Goal: Information Seeking & Learning: Find specific fact

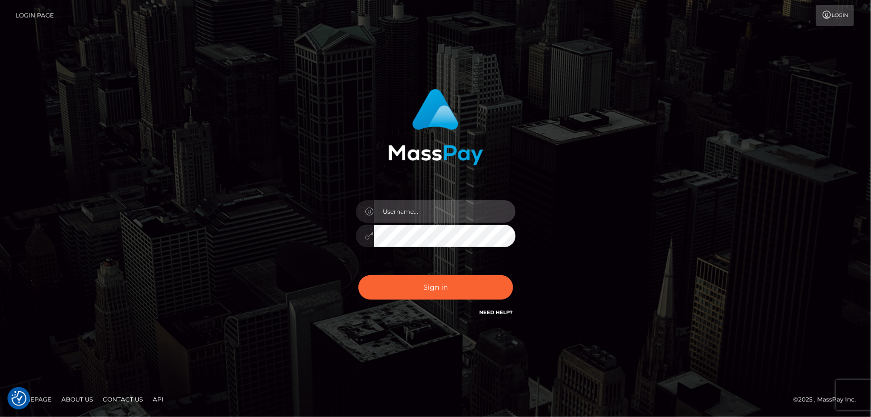
type input "[PERSON_NAME].Cirnat"
click at [509, 269] on div at bounding box center [423, 304] width 205 height 114
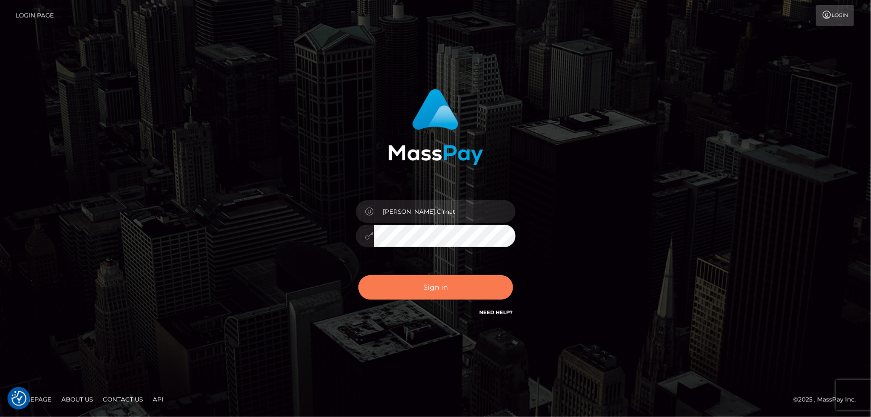
click at [437, 278] on button "Sign in" at bounding box center [435, 287] width 155 height 24
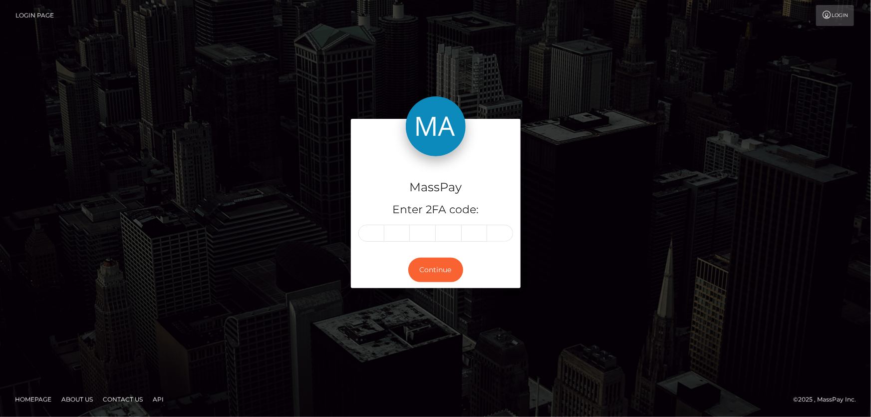
click at [368, 227] on input "text" at bounding box center [371, 232] width 26 height 17
type input "1"
type input "3"
type input "1"
type input "3"
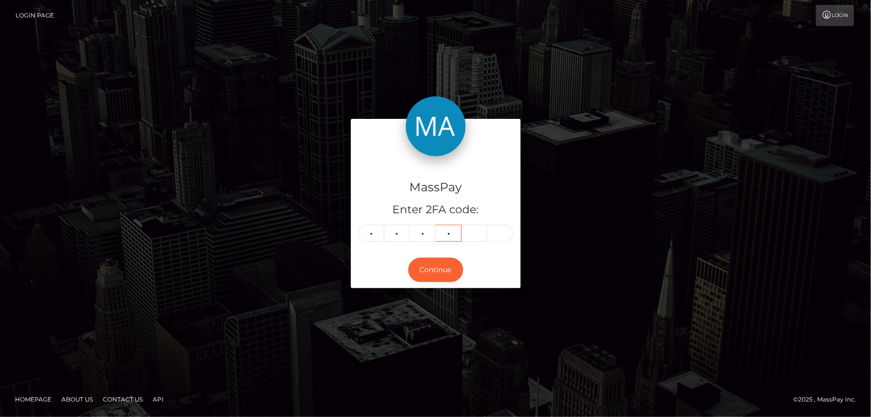
type input "5"
type input "2"
type input "0"
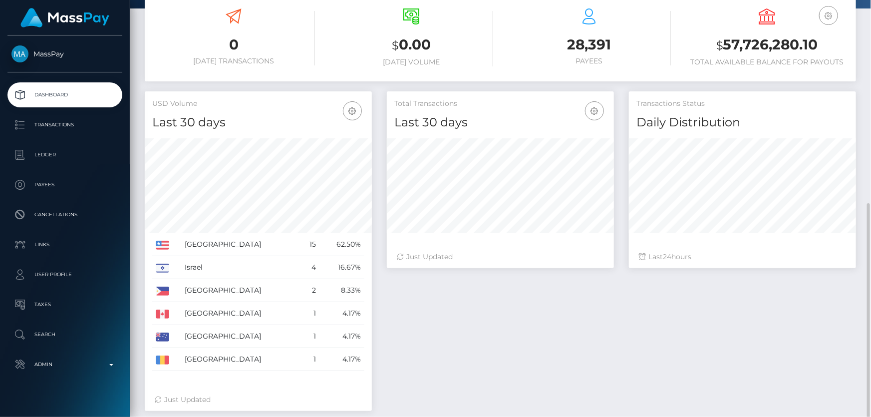
scroll to position [234, 0]
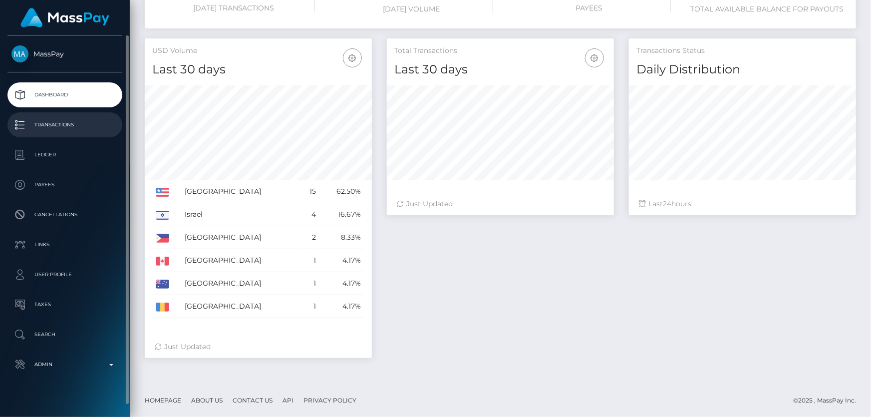
click at [64, 130] on p "Transactions" at bounding box center [64, 124] width 107 height 15
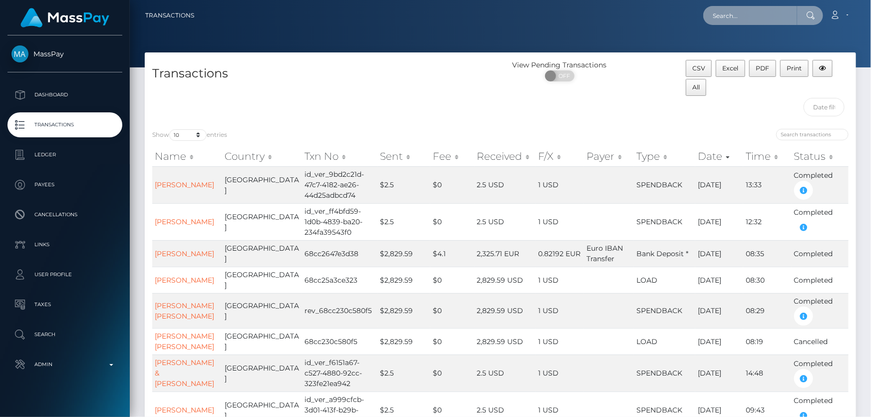
paste input "MSPb5ea62dee9f2303"
type input "MSPb5ea62dee9f2303"
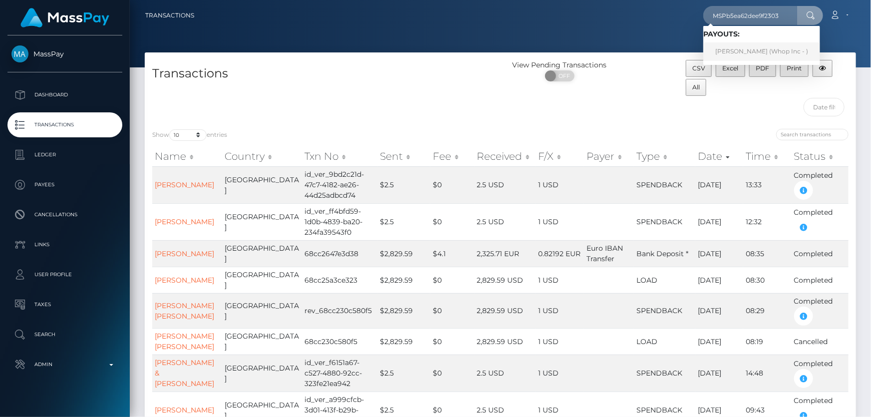
click at [741, 53] on link "HASSAN ALI (Whop Inc - )" at bounding box center [761, 51] width 117 height 18
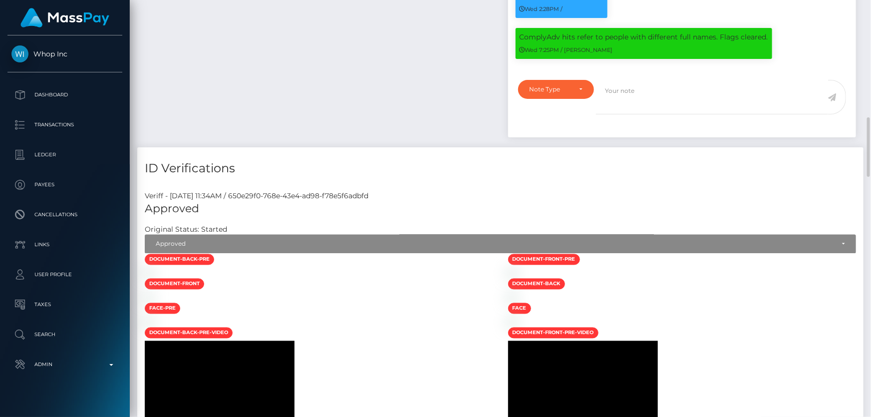
scroll to position [680, 0]
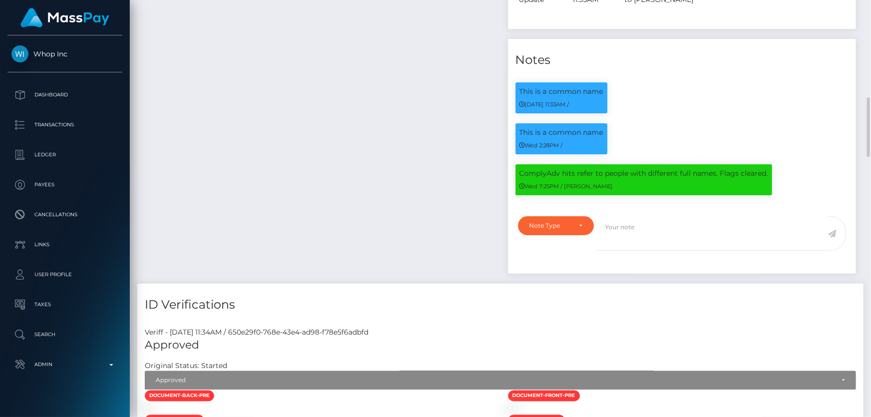
click at [698, 296] on h4 "ID Verifications" at bounding box center [500, 304] width 711 height 17
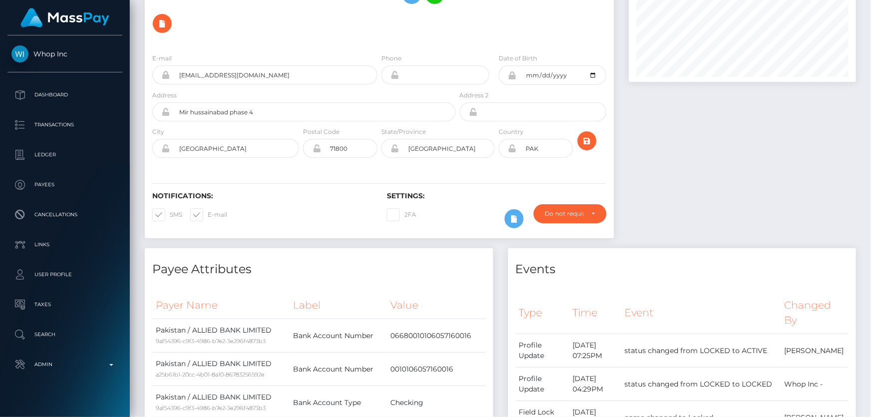
scroll to position [0, 0]
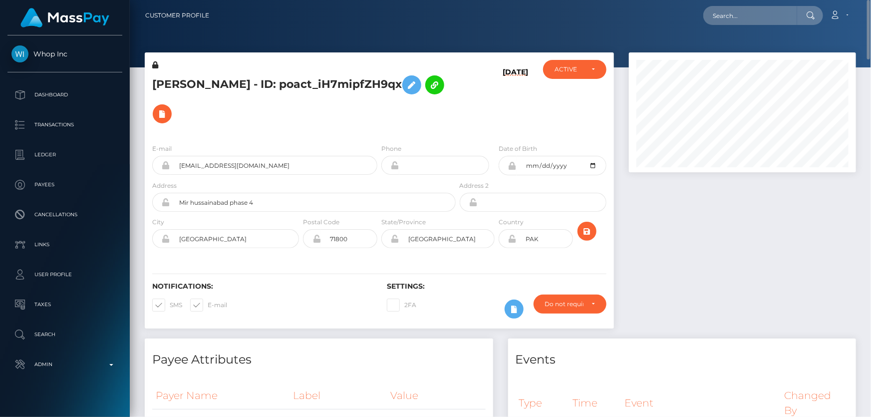
click at [232, 101] on div "[PERSON_NAME] - ID: poact_iH7mipfZH9qx" at bounding box center [301, 98] width 313 height 76
click at [650, 220] on div at bounding box center [742, 195] width 242 height 286
drag, startPoint x: 199, startPoint y: 83, endPoint x: 161, endPoint y: 83, distance: 37.9
click at [155, 84] on h5 "HASSAN ALI - ID: poact_iH7mipfZH9qx" at bounding box center [301, 99] width 298 height 58
copy h5 "HASSAN"
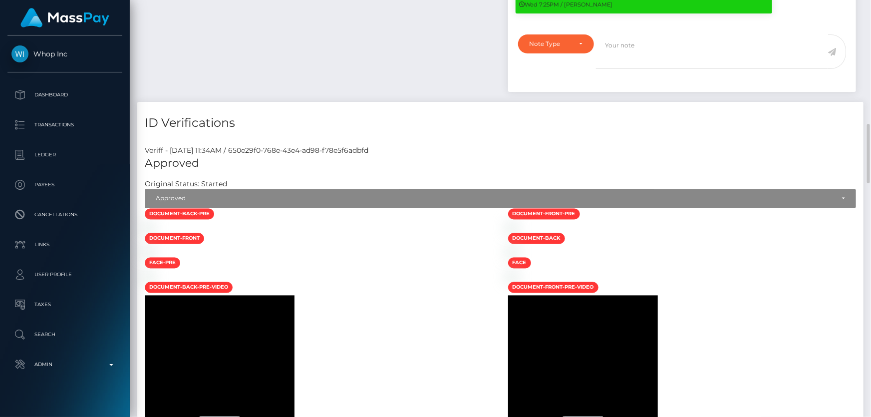
scroll to position [1088, 0]
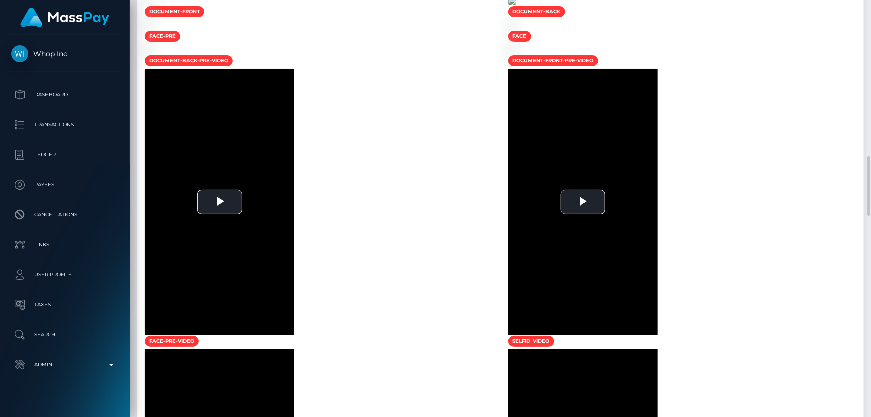
click at [516, 5] on img at bounding box center [512, 1] width 8 height 8
click at [153, 5] on img at bounding box center [149, 1] width 8 height 8
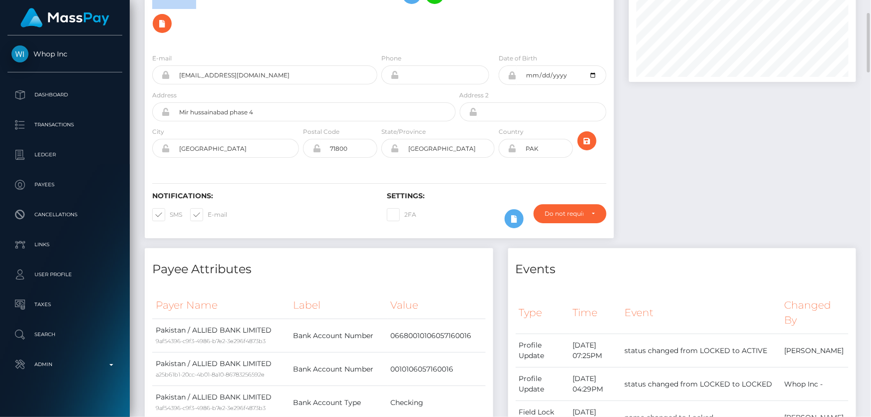
scroll to position [0, 0]
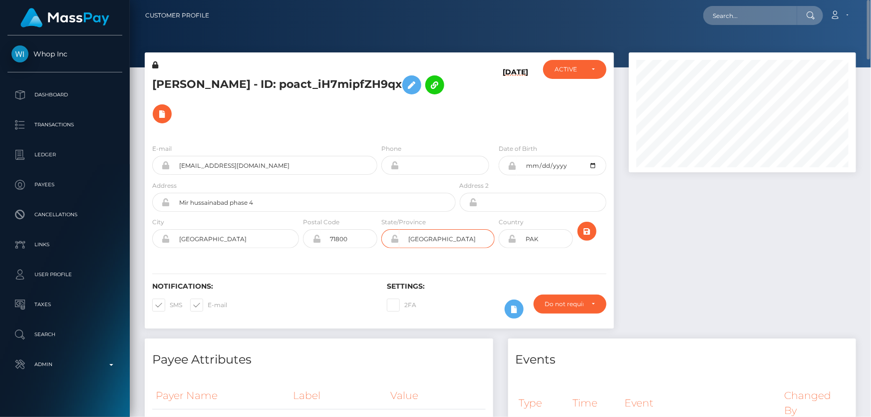
drag, startPoint x: 456, startPoint y: 212, endPoint x: 407, endPoint y: 212, distance: 49.4
click at [407, 229] on input "Hyderabad" at bounding box center [446, 238] width 95 height 19
drag, startPoint x: 229, startPoint y: 210, endPoint x: 182, endPoint y: 210, distance: 47.4
click at [182, 229] on input "Hyderabad" at bounding box center [234, 238] width 129 height 19
click at [149, 217] on div "City Hyderabad" at bounding box center [223, 235] width 156 height 36
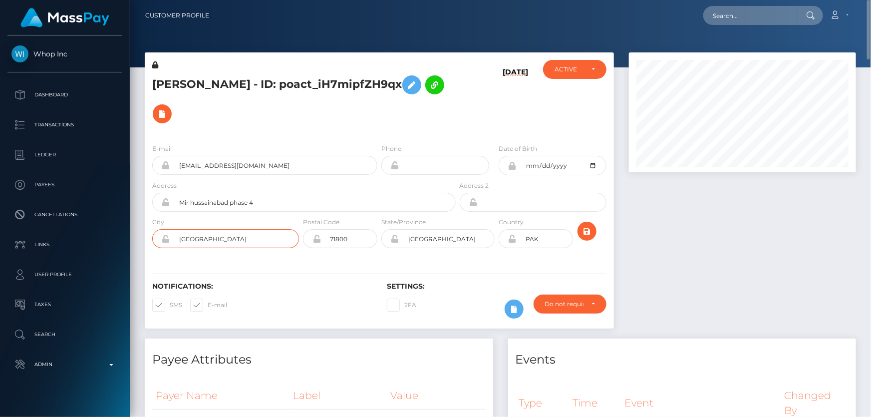
drag, startPoint x: 230, startPoint y: 210, endPoint x: 173, endPoint y: 210, distance: 57.9
click at [173, 229] on input "Hyderabad" at bounding box center [234, 238] width 129 height 19
paste input "MSP57d72542d060305"
type input "MSP57d72542d060305"
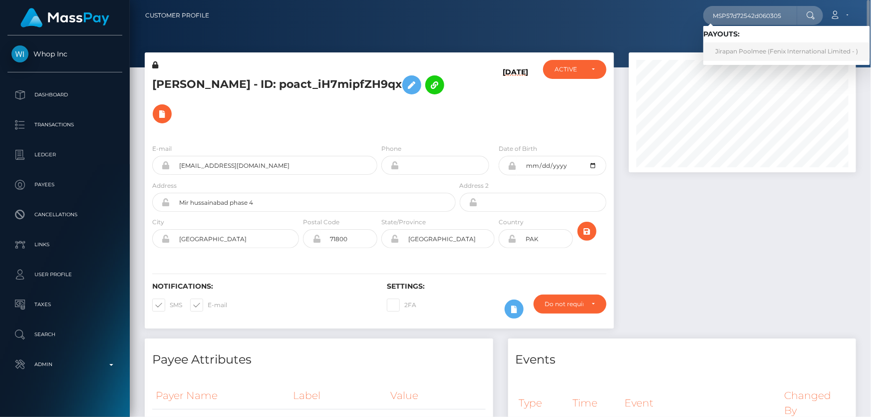
click at [722, 54] on link "Jirapan Poolmee (Fenix International Limited - )" at bounding box center [786, 51] width 167 height 18
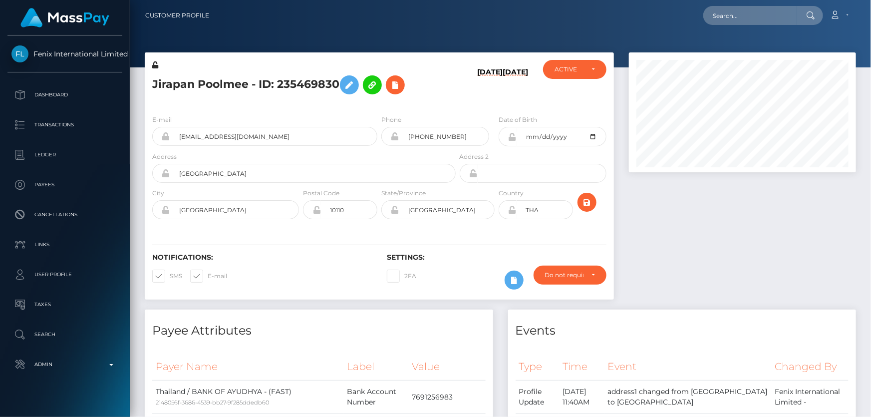
scroll to position [120, 226]
click at [677, 254] on div at bounding box center [742, 180] width 242 height 257
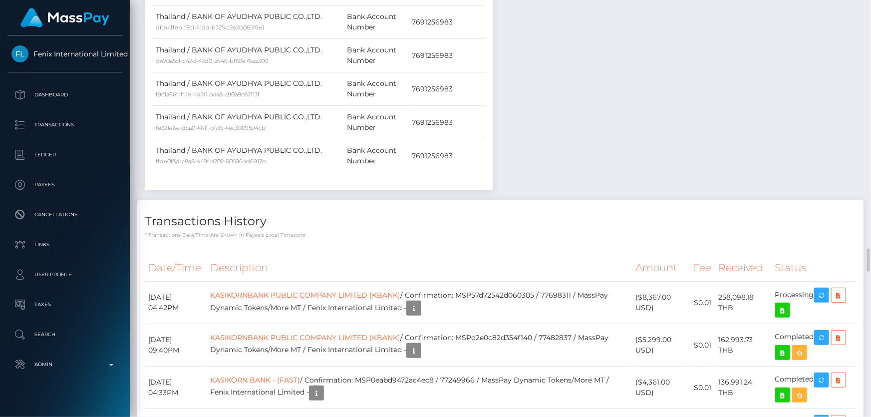
scroll to position [2812, 0]
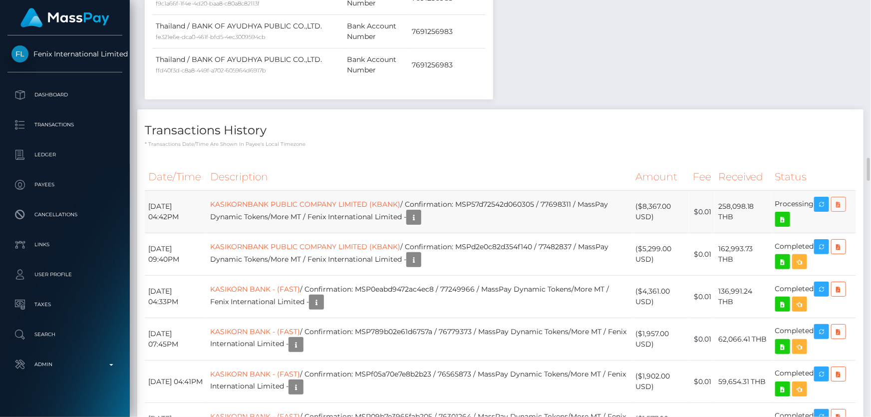
click at [841, 211] on icon at bounding box center [838, 204] width 12 height 12
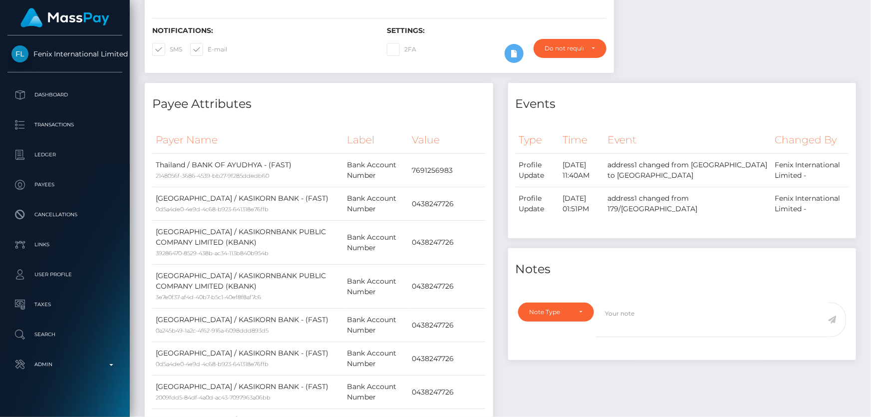
scroll to position [0, 0]
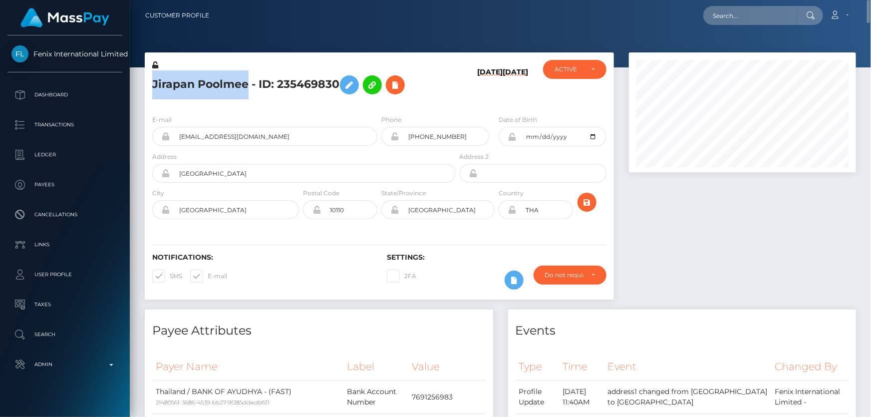
drag, startPoint x: 248, startPoint y: 85, endPoint x: 152, endPoint y: 83, distance: 96.8
click at [152, 83] on h5 "Jirapan Poolmee - ID: 235469830" at bounding box center [301, 84] width 298 height 29
copy h5 "Jirapan Poolmee"
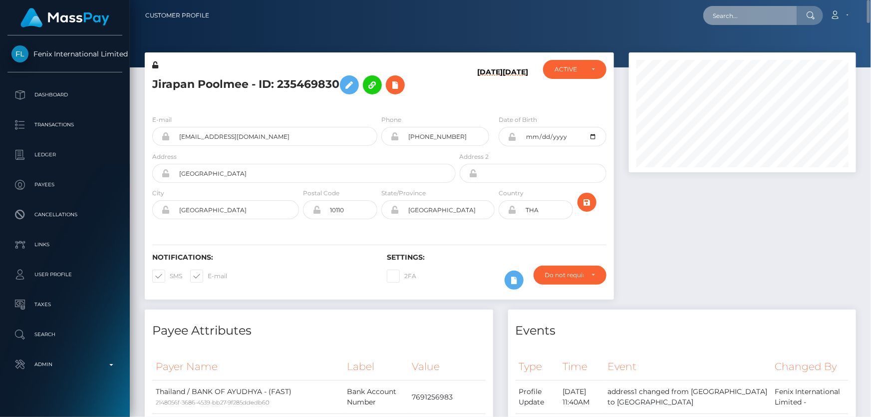
click at [740, 19] on input "text" at bounding box center [750, 15] width 94 height 19
paste input "MSP888e1fe8c42251e"
type input "MSP888e1fe8c42251e"
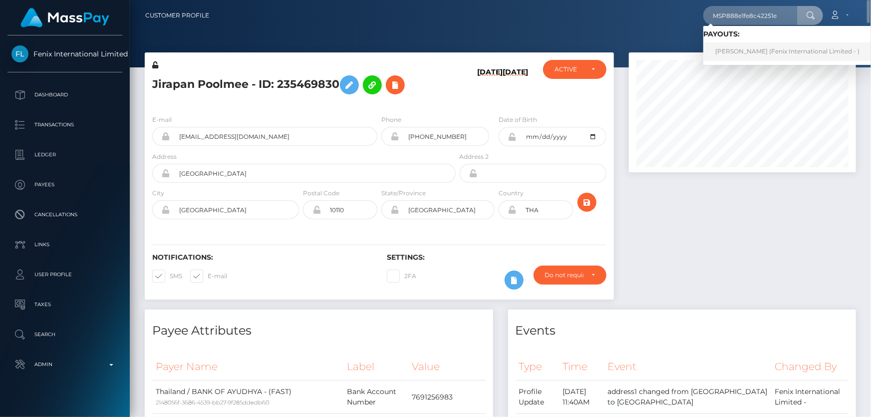
click at [728, 46] on link "KATSIARYNA URBANOVICH (Fenix International Limited - )" at bounding box center [787, 51] width 168 height 18
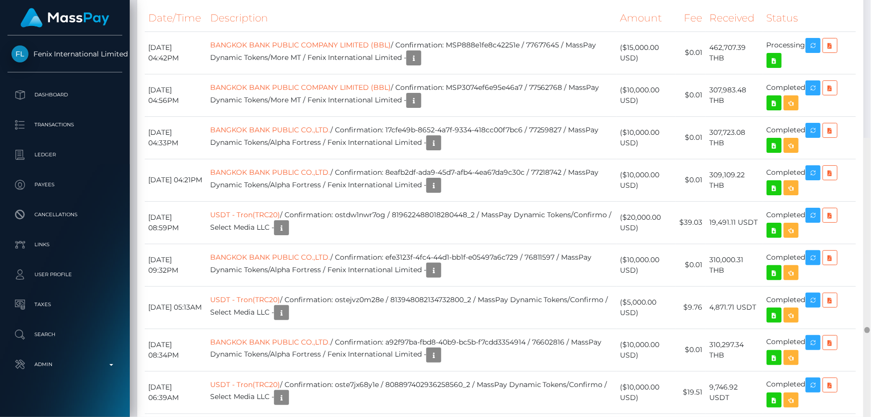
scroll to position [12818, 0]
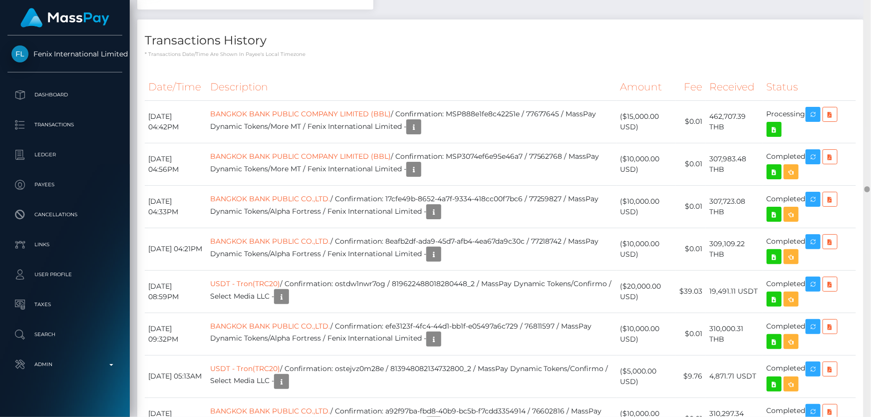
drag, startPoint x: 868, startPoint y: 76, endPoint x: 870, endPoint y: 186, distance: 109.8
click at [870, 186] on div at bounding box center [866, 208] width 7 height 417
click at [833, 121] on icon at bounding box center [830, 114] width 12 height 12
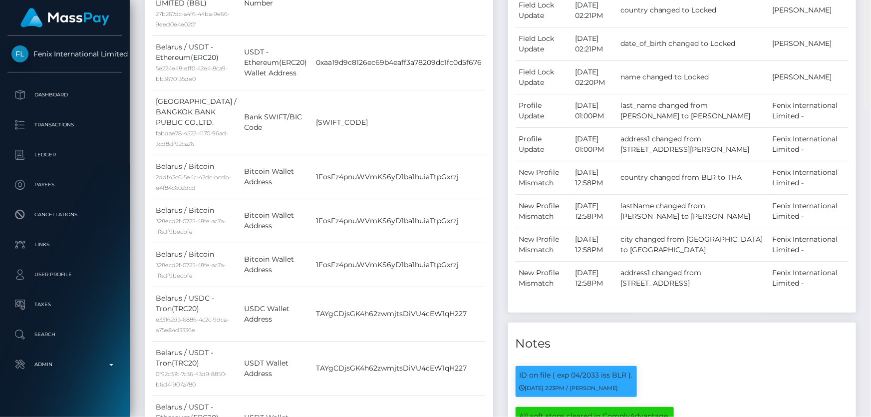
scroll to position [0, 0]
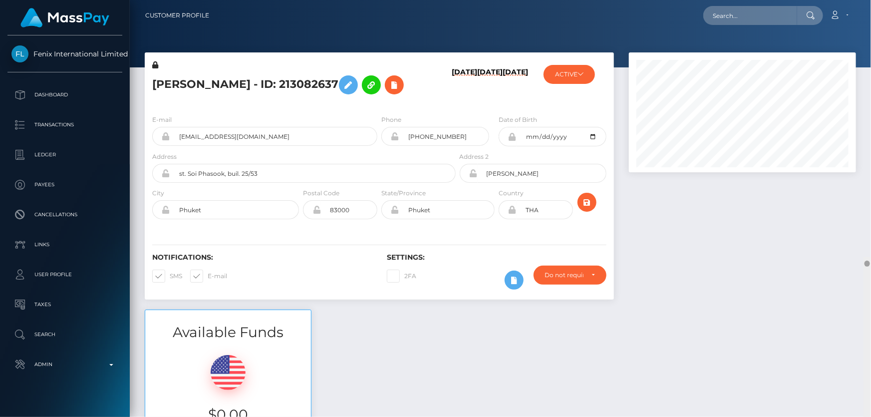
drag, startPoint x: 868, startPoint y: 154, endPoint x: 870, endPoint y: -7, distance: 161.2
click at [870, 0] on html "Fenix International Limited Dashboard Transactions Ledger Payees" at bounding box center [435, 208] width 871 height 417
drag, startPoint x: 309, startPoint y: 83, endPoint x: 145, endPoint y: 81, distance: 164.2
click at [145, 81] on div "KATSIARYNA URBANOVICH - ID: 213082637" at bounding box center [301, 83] width 313 height 47
copy h5 "KATSIARYNA URBANOVICH"
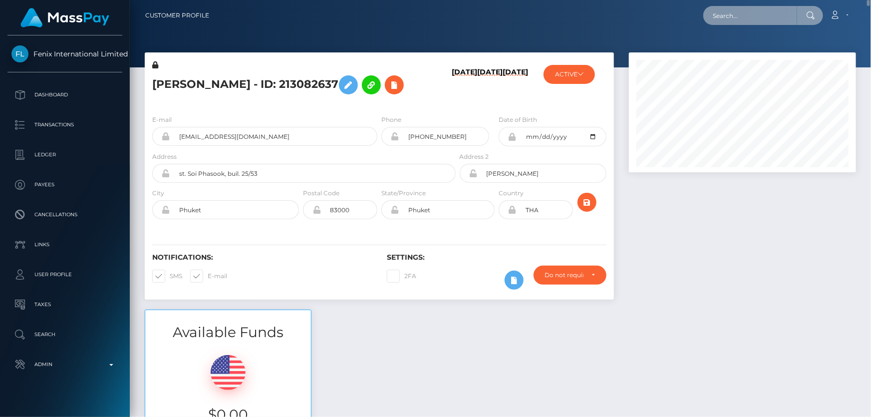
paste input "70312b67-bd9c-4435-8ae1-a1de3c521b70"
type input "70312b67-bd9c-4435-8ae1-a1de3c521b70"
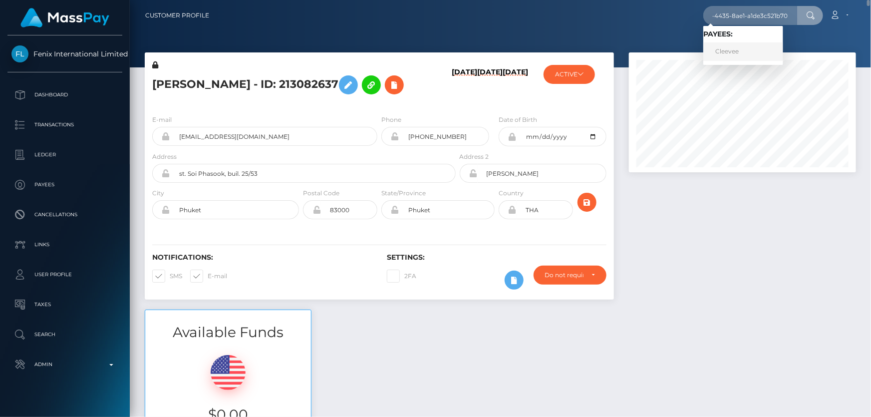
click at [728, 49] on link "Cleevee" at bounding box center [743, 51] width 80 height 18
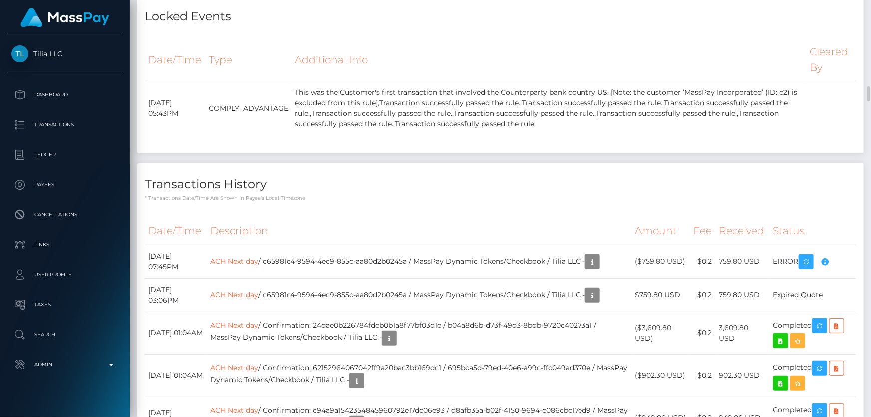
scroll to position [2358, 0]
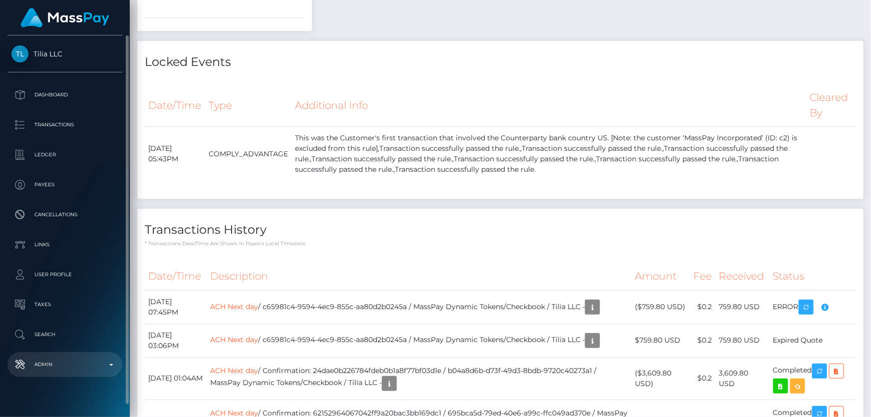
click at [80, 367] on p "Admin" at bounding box center [64, 364] width 107 height 15
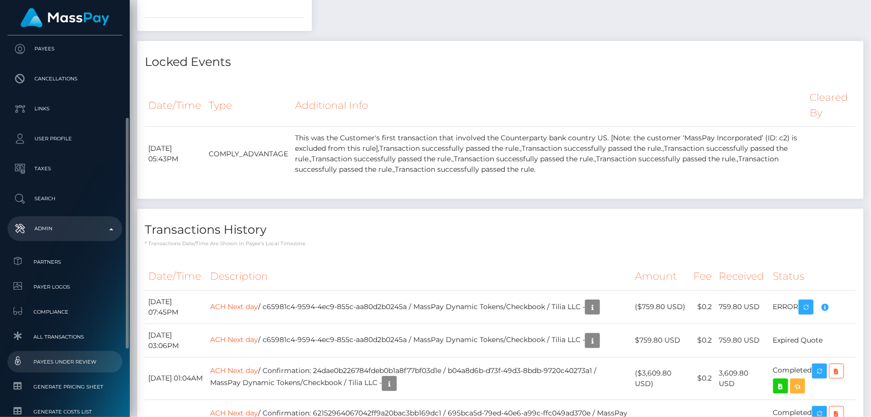
click at [70, 358] on span "Payees under Review" at bounding box center [64, 361] width 107 height 11
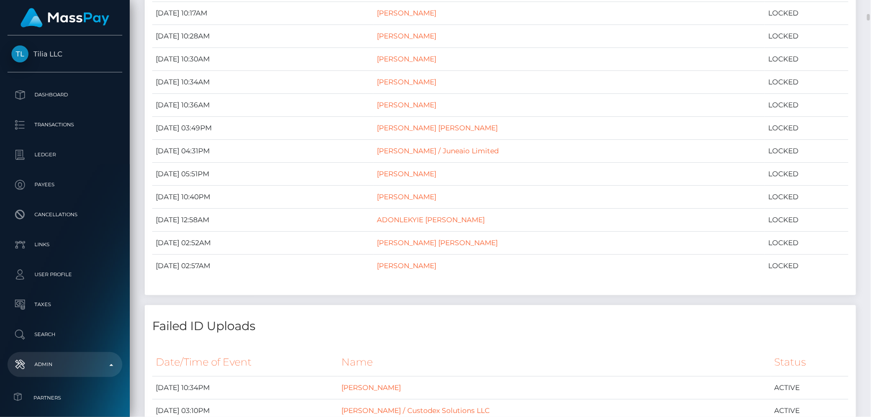
scroll to position [907, 0]
